Goal: Task Accomplishment & Management: Use online tool/utility

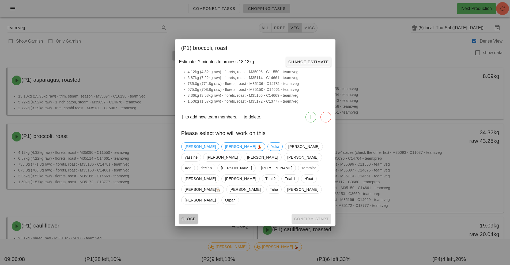
click at [187, 216] on span "Close" at bounding box center [188, 218] width 15 height 4
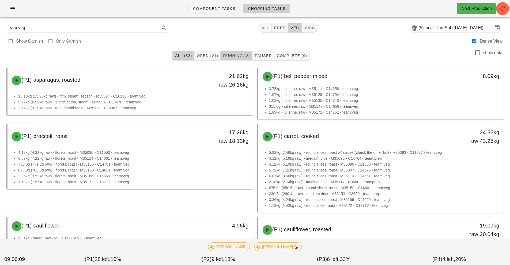
click at [237, 55] on span "Running (2)" at bounding box center [236, 56] width 27 height 4
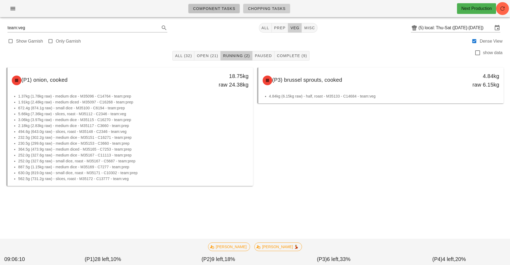
click at [222, 8] on span "Component Tasks" at bounding box center [214, 8] width 43 height 4
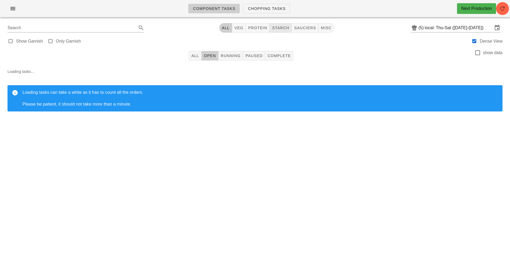
click at [283, 32] on button "starch" at bounding box center [280, 28] width 22 height 10
click at [237, 55] on span "Running" at bounding box center [231, 56] width 20 height 4
click at [454, 29] on input "local: Thu-Sat ([DATE]-[DATE])" at bounding box center [459, 28] width 68 height 9
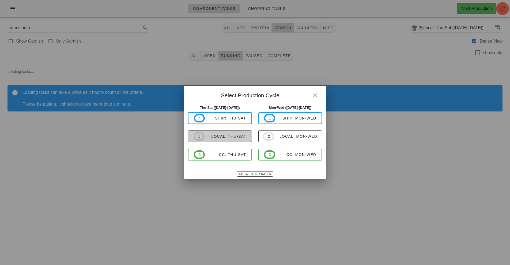
click at [231, 137] on div "local: Thu-Sat" at bounding box center [225, 136] width 42 height 4
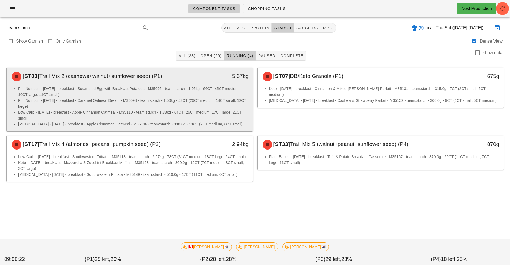
click at [159, 102] on li "Full Nutrition - [DATE] - breakfast - Caramel Oatmeal Dream - M35098 - team:sta…" at bounding box center [133, 103] width 230 height 12
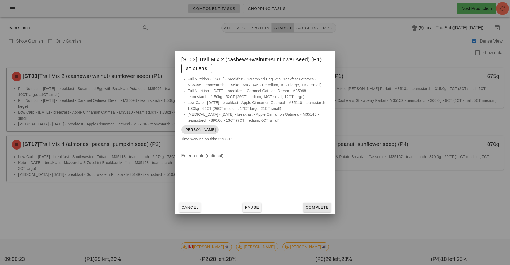
click at [319, 209] on span "Complete" at bounding box center [317, 207] width 24 height 4
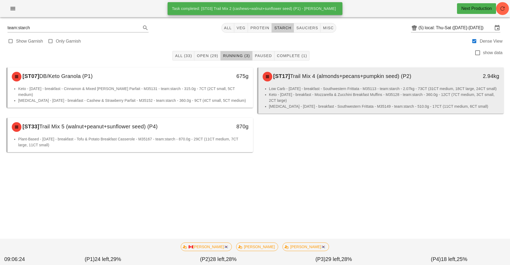
click at [312, 83] on div "[ST17] Trail Mix 4 (almonds+pecans+pumpkin seed) (P2)" at bounding box center [350, 77] width 182 height 16
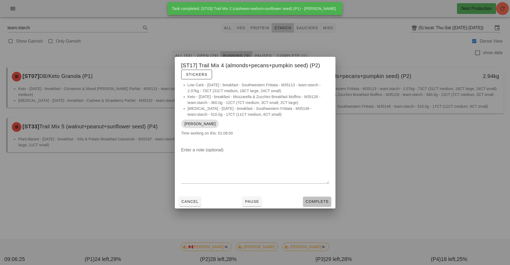
click at [325, 205] on button "Complete" at bounding box center [317, 201] width 28 height 10
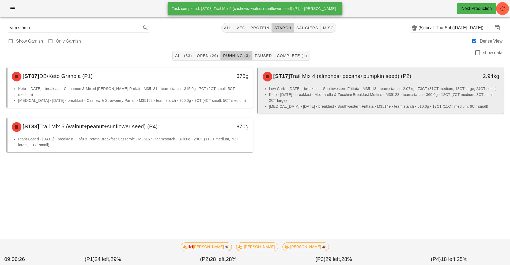
click at [315, 92] on li "Keto - [DATE] - breakfast - Mozzarella & Zucchini Breakfast Muffins - M35128 - …" at bounding box center [384, 98] width 230 height 12
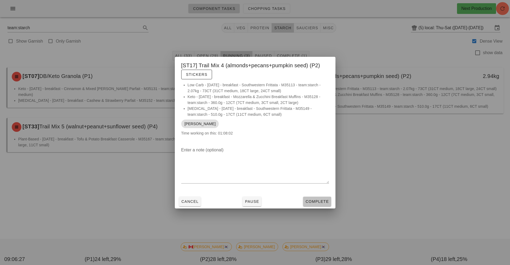
click at [317, 202] on span "Complete" at bounding box center [317, 201] width 24 height 4
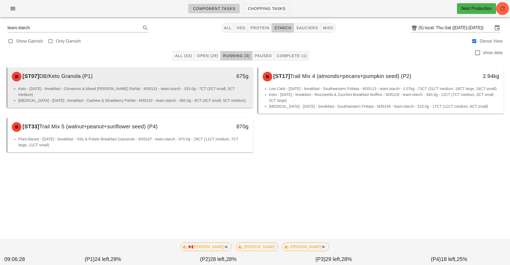
click at [161, 77] on div "[ST07] DB/Keto Granola (P1)" at bounding box center [100, 77] width 182 height 16
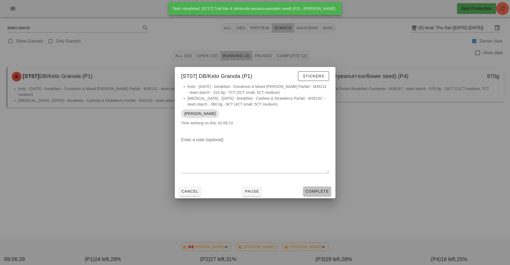
click at [319, 191] on span "Complete" at bounding box center [317, 191] width 24 height 4
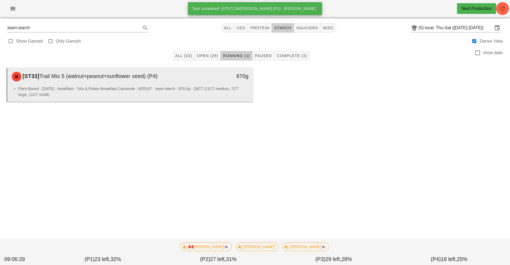
click at [168, 81] on div "[ST33] Trail Mix 5 (walnut+peanut+sunflower seed) (P4)" at bounding box center [100, 77] width 182 height 16
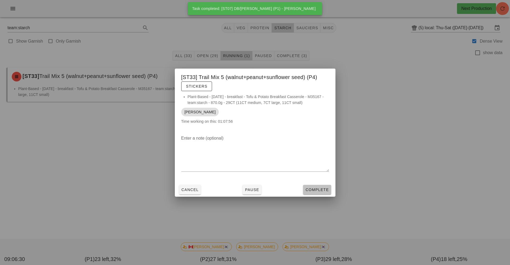
click at [312, 191] on span "Complete" at bounding box center [317, 189] width 24 height 4
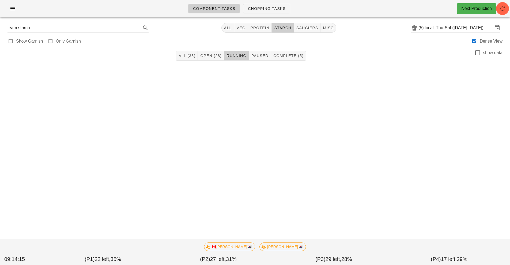
click at [368, 164] on div "Component Tasks Chopping Tasks Next Production team:starch All veg protein star…" at bounding box center [255, 132] width 510 height 265
click at [378, 164] on div "Component Tasks Chopping Tasks Next Production team:starch All veg protein star…" at bounding box center [255, 132] width 510 height 265
click at [402, 176] on div "Component Tasks Chopping Tasks Next Production team:starch All veg protein star…" at bounding box center [255, 132] width 510 height 265
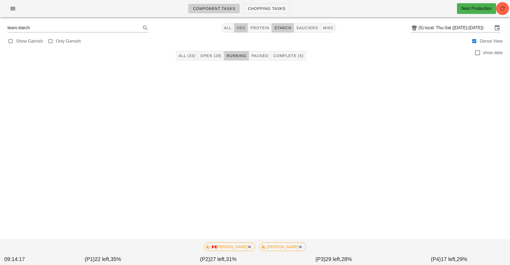
click at [243, 24] on button "veg" at bounding box center [241, 28] width 14 height 10
type input "team:veg"
click at [11, 9] on icon "button" at bounding box center [13, 8] width 6 height 6
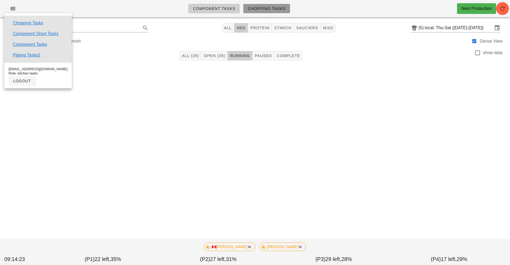
click at [277, 7] on span "Chopping Tasks" at bounding box center [267, 8] width 38 height 4
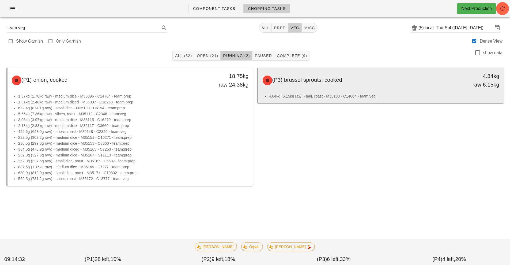
click at [453, 86] on div "4.84kg raw 6.15kg" at bounding box center [472, 80] width 54 height 17
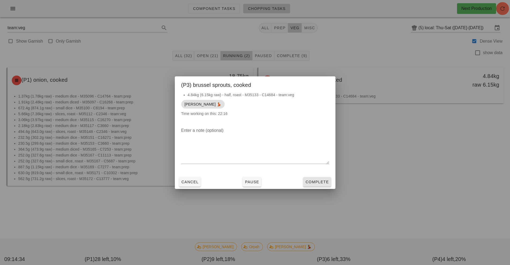
click at [325, 182] on span "Complete" at bounding box center [317, 182] width 24 height 4
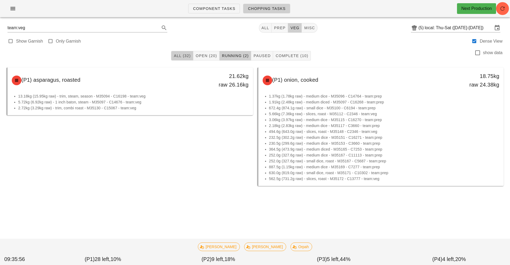
click at [173, 55] on button "All (32)" at bounding box center [182, 56] width 22 height 10
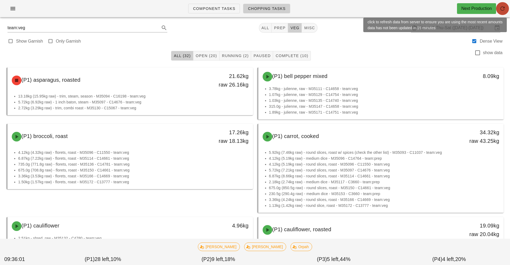
click at [500, 10] on icon "button" at bounding box center [502, 8] width 6 height 6
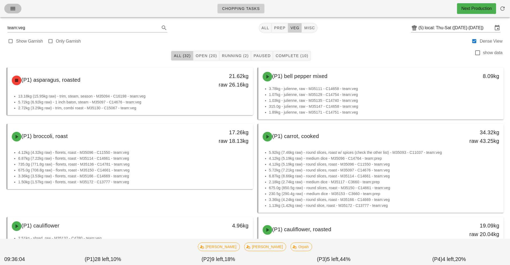
click at [21, 9] on button "button" at bounding box center [12, 9] width 17 height 10
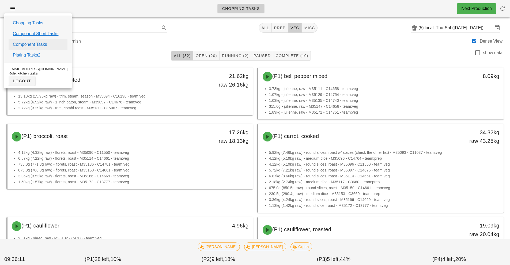
click at [42, 44] on link "Component Tasks" at bounding box center [30, 44] width 34 height 6
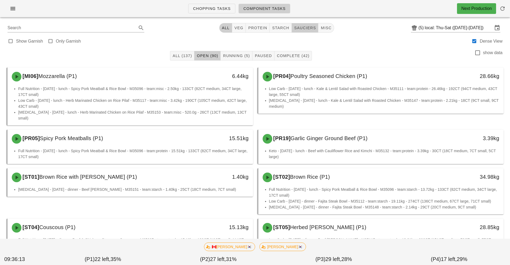
click at [307, 29] on span "sauciers" at bounding box center [305, 28] width 22 height 4
type input "team:sauciers"
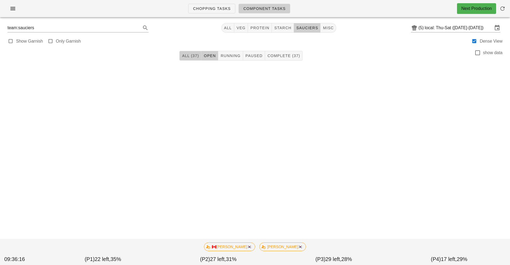
click at [193, 56] on span "All (37)" at bounding box center [190, 56] width 17 height 4
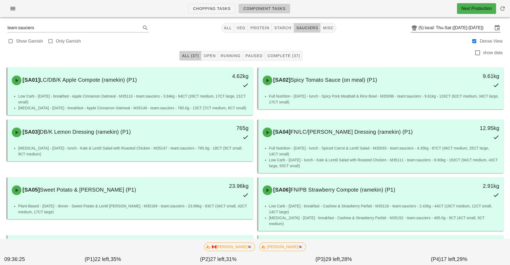
click at [482, 28] on input "local: Thu-Sat ([DATE]-[DATE])" at bounding box center [459, 28] width 68 height 9
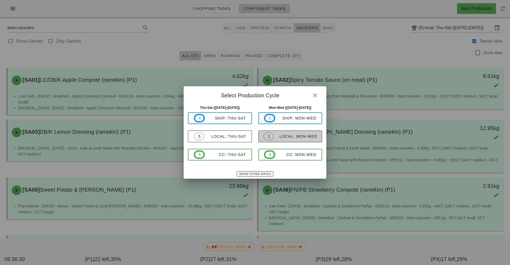
click at [305, 138] on div "local: Mon-Wed" at bounding box center [295, 136] width 43 height 4
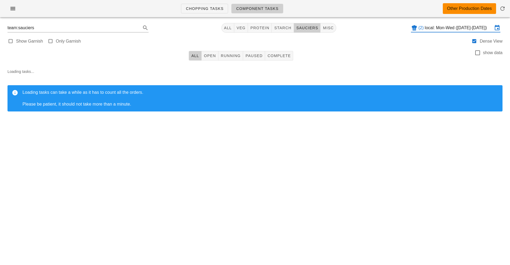
click at [483, 27] on input "local: Mon-Wed (Aug 25-Aug 27)" at bounding box center [459, 28] width 68 height 9
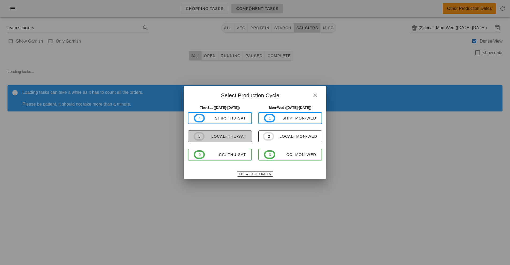
click at [229, 139] on span "5 local: Thu-Sat" at bounding box center [219, 136] width 53 height 9
type input "local: Thu-Sat ([DATE]-[DATE])"
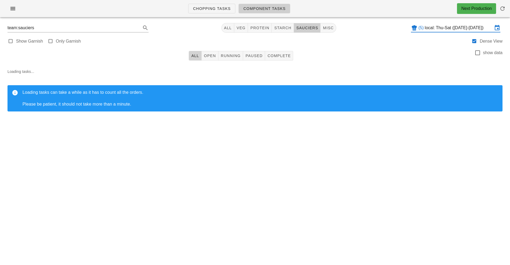
click at [195, 56] on span "All" at bounding box center [195, 56] width 8 height 4
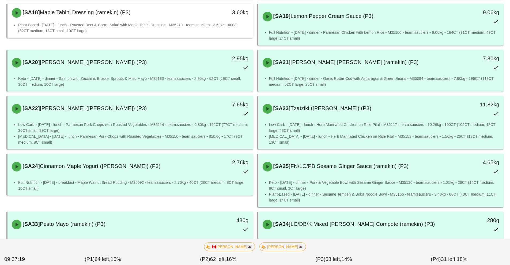
scroll to position [1281, 0]
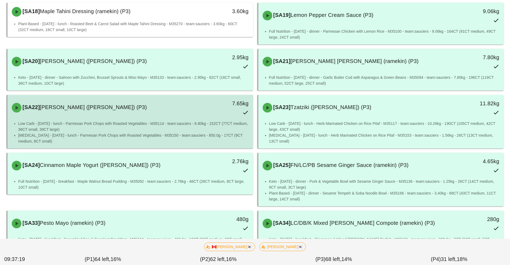
click at [169, 120] on li "Low Carb - Friday - lunch - Parmesan Pork Chops with Roasted Vegetables - M3511…" at bounding box center [133, 126] width 230 height 12
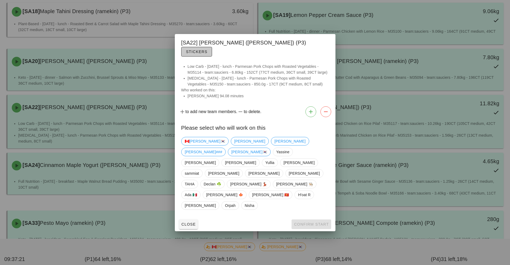
click at [207, 54] on span "Stickers" at bounding box center [197, 52] width 22 height 4
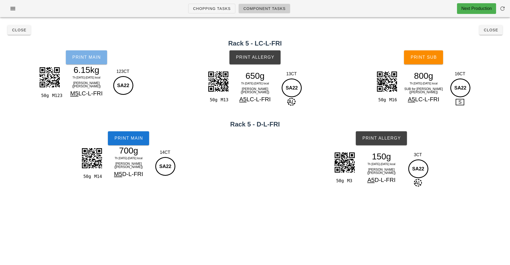
click at [92, 61] on button "Print Main" at bounding box center [86, 57] width 41 height 14
click at [87, 56] on span "Print Main" at bounding box center [86, 57] width 29 height 5
